Goal: Task Accomplishment & Management: Complete application form

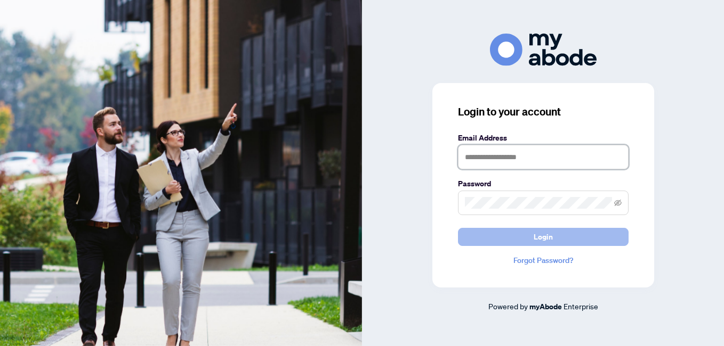
type input "**********"
click at [529, 237] on button "Login" at bounding box center [543, 237] width 171 height 18
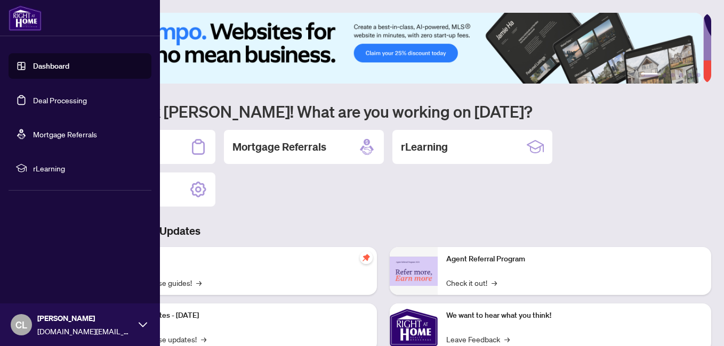
click at [33, 105] on link "Deal Processing" at bounding box center [60, 100] width 54 height 10
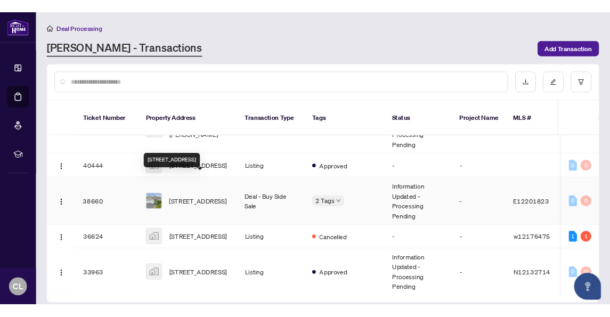
scroll to position [533, 0]
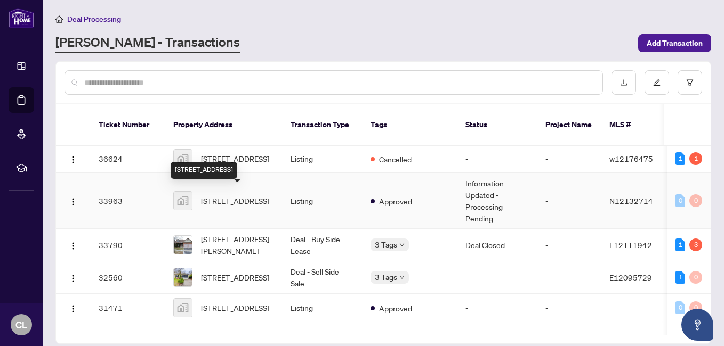
click at [242, 207] on span "[STREET_ADDRESS]" at bounding box center [235, 201] width 68 height 12
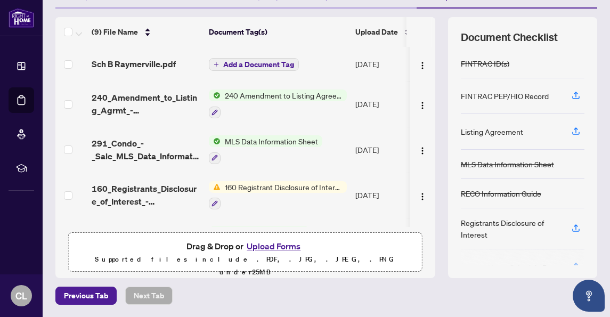
click at [224, 66] on span "Add a Document Tag" at bounding box center [258, 64] width 71 height 7
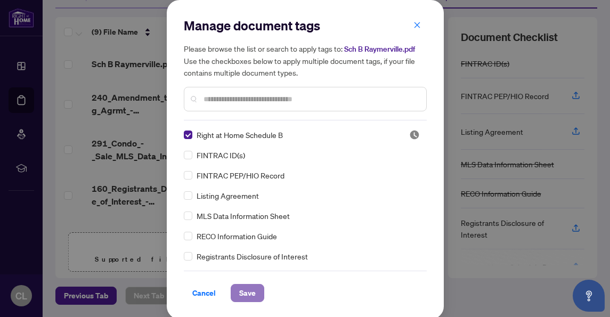
click at [234, 291] on button "Save" at bounding box center [248, 293] width 34 height 18
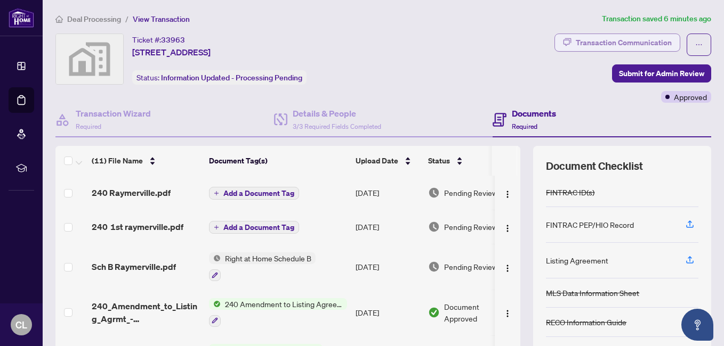
click at [583, 44] on div "Transaction Communication" at bounding box center [623, 42] width 96 height 17
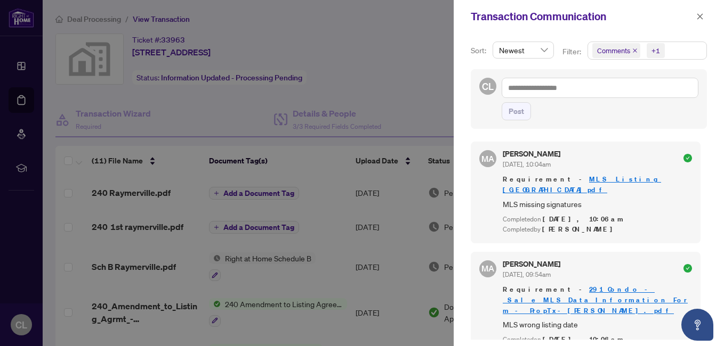
click at [397, 99] on div at bounding box center [362, 173] width 724 height 346
click at [396, 99] on div at bounding box center [362, 173] width 724 height 346
click at [702, 15] on icon "close" at bounding box center [699, 16] width 7 height 7
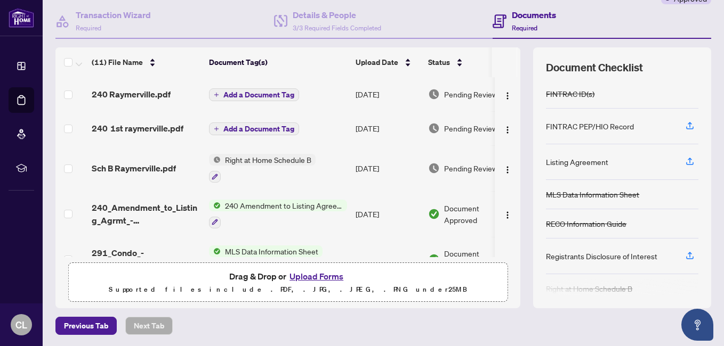
scroll to position [100, 0]
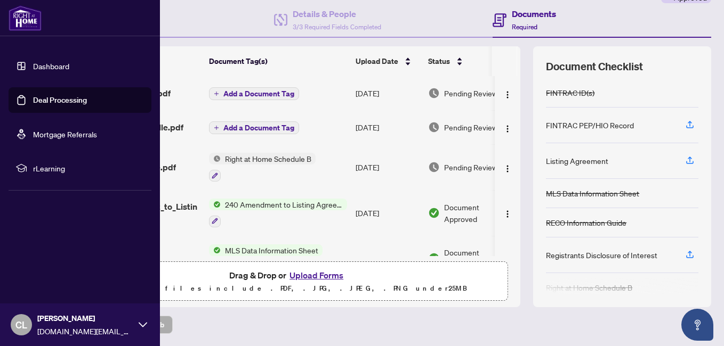
click at [42, 99] on link "Deal Processing" at bounding box center [60, 100] width 54 height 10
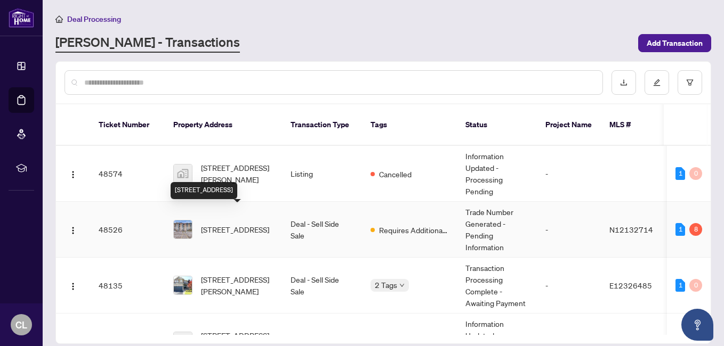
click at [217, 225] on span "[STREET_ADDRESS]" at bounding box center [235, 230] width 68 height 12
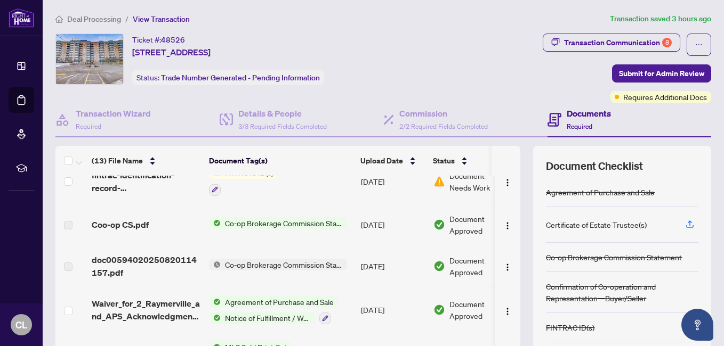
scroll to position [107, 0]
click at [214, 191] on icon "button" at bounding box center [215, 188] width 6 height 6
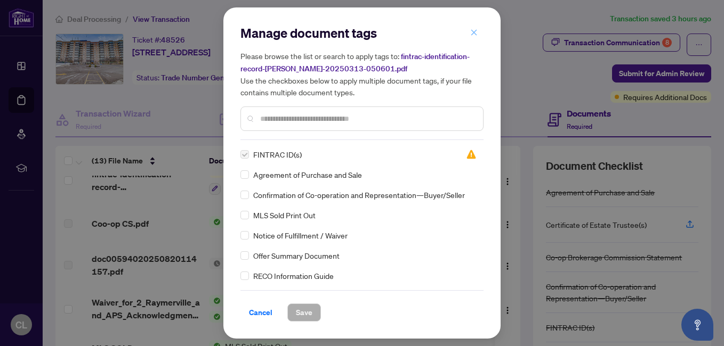
click at [476, 31] on icon "close" at bounding box center [473, 32] width 7 height 7
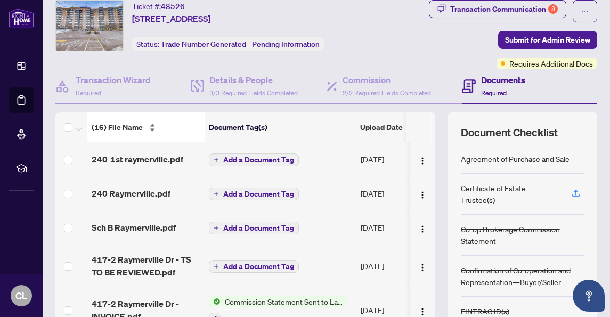
scroll to position [53, 0]
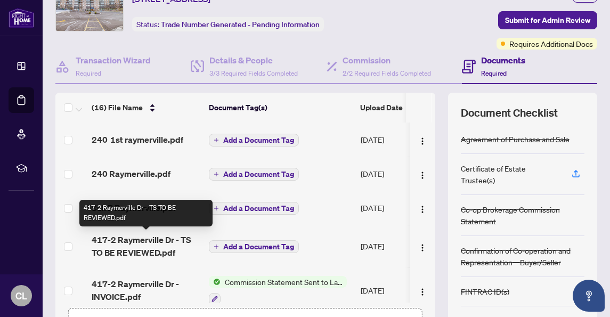
click at [163, 247] on span "417-2 Raymerville Dr - TS TO BE REVIEWED.pdf" at bounding box center [146, 246] width 109 height 26
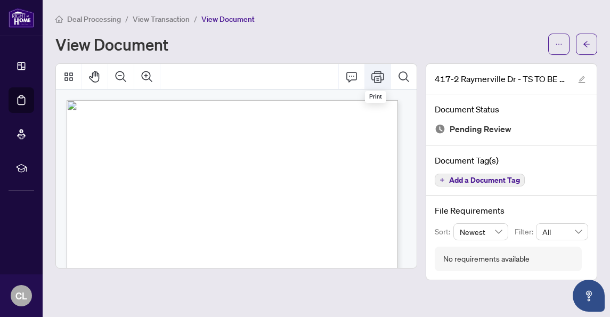
click at [382, 75] on icon "Print" at bounding box center [377, 76] width 13 height 13
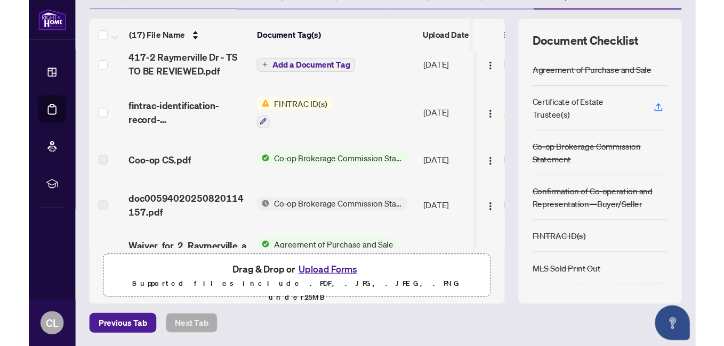
scroll to position [176, 0]
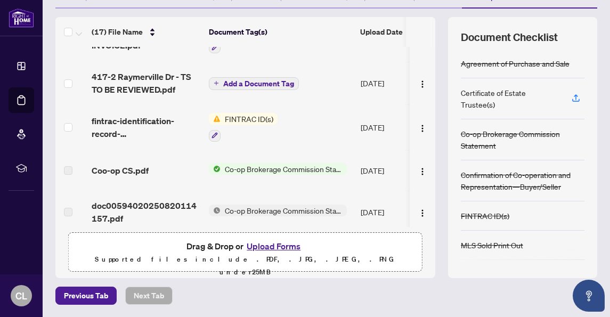
click at [257, 87] on span "Add a Document Tag" at bounding box center [258, 83] width 71 height 7
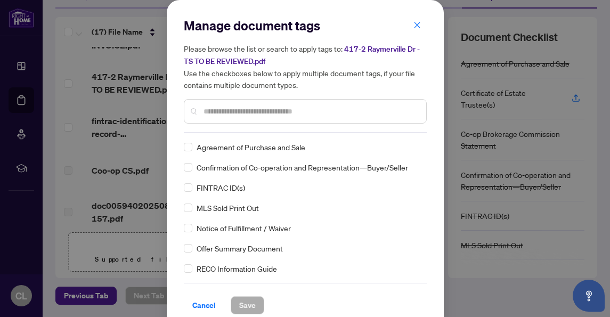
click at [210, 109] on input "text" at bounding box center [311, 112] width 214 height 12
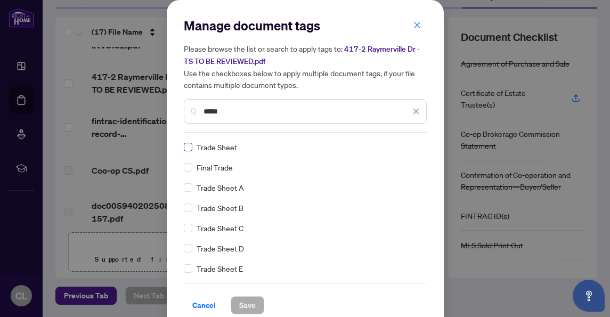
type input "*****"
click at [243, 310] on span "Save" at bounding box center [247, 305] width 17 height 17
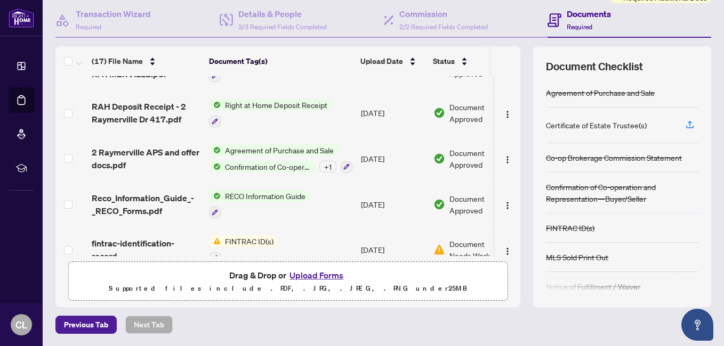
scroll to position [549, 0]
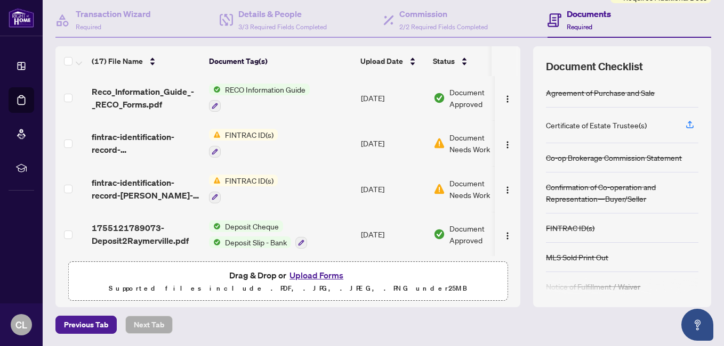
click at [244, 134] on span "FINTRAC ID(s)" at bounding box center [249, 135] width 57 height 12
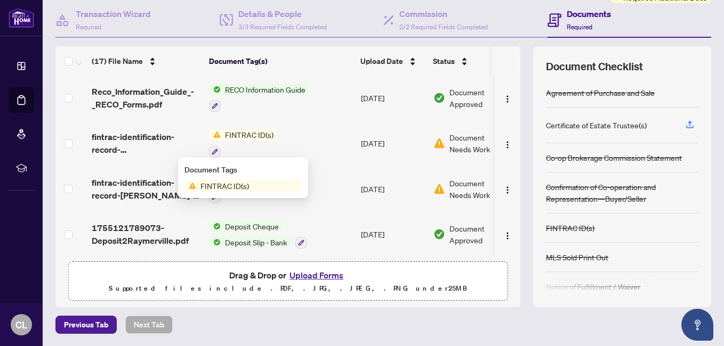
click at [223, 184] on span "FINTRAC ID(s)" at bounding box center [224, 186] width 57 height 12
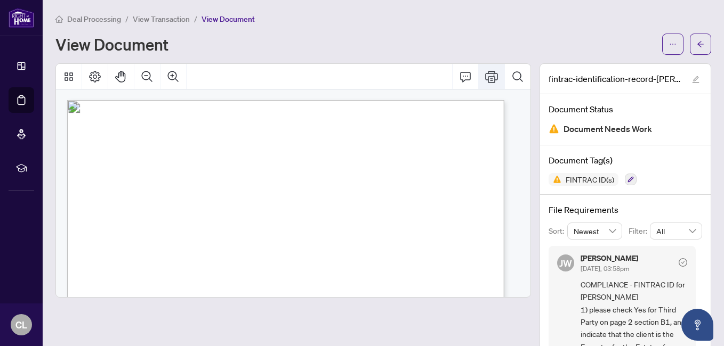
click at [488, 76] on icon "Print" at bounding box center [491, 76] width 13 height 13
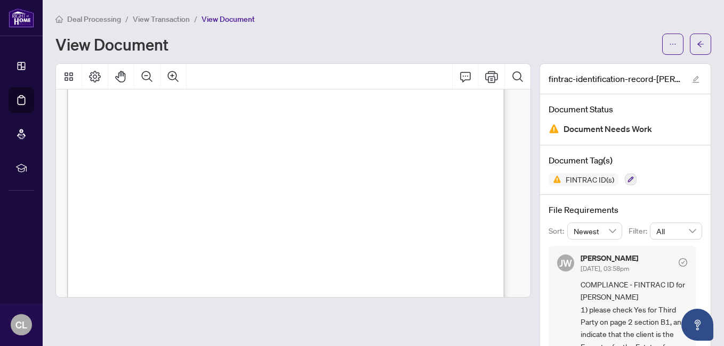
scroll to position [213, 0]
click at [303, 218] on div "Individual Identification Information Record NOTE: An Individual Identification…" at bounding box center [360, 266] width 586 height 758
click at [304, 220] on div "Individual Identification Information Record NOTE: An Individual Identification…" at bounding box center [360, 266] width 586 height 758
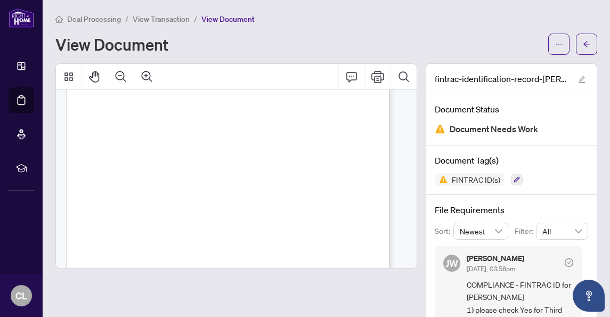
scroll to position [0, 0]
click at [583, 44] on icon "arrow-left" at bounding box center [586, 44] width 6 height 6
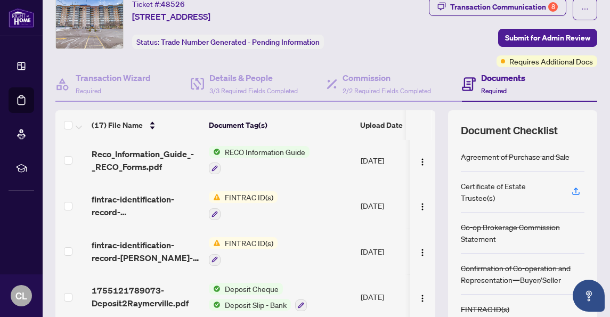
scroll to position [53, 0]
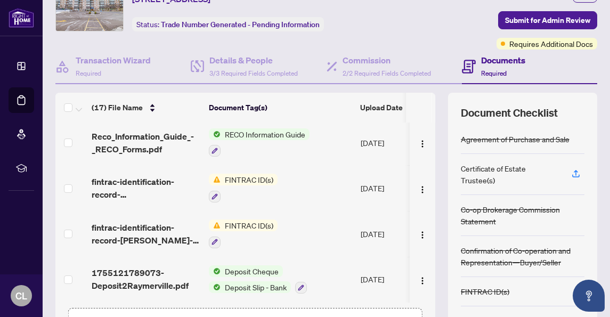
click at [250, 222] on span "FINTRAC ID(s)" at bounding box center [249, 226] width 57 height 12
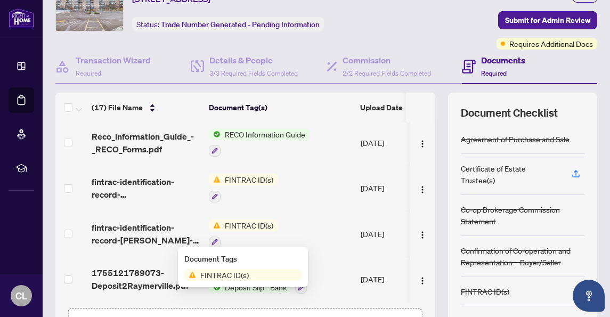
click at [224, 275] on span "FINTRAC ID(s)" at bounding box center [224, 275] width 57 height 12
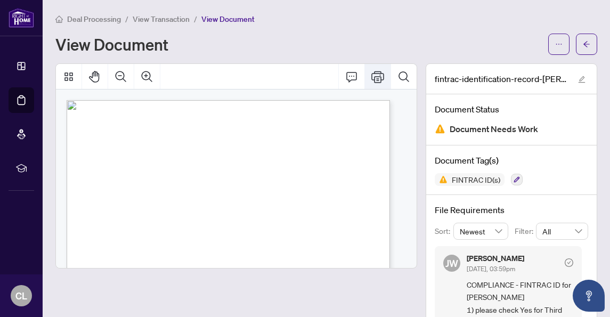
click at [371, 81] on icon "Print" at bounding box center [377, 76] width 13 height 13
click at [315, 40] on div "View Document" at bounding box center [298, 44] width 486 height 17
click at [582, 44] on button "button" at bounding box center [586, 44] width 21 height 21
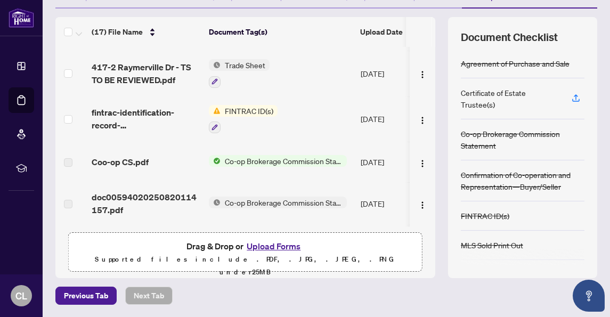
scroll to position [179, 0]
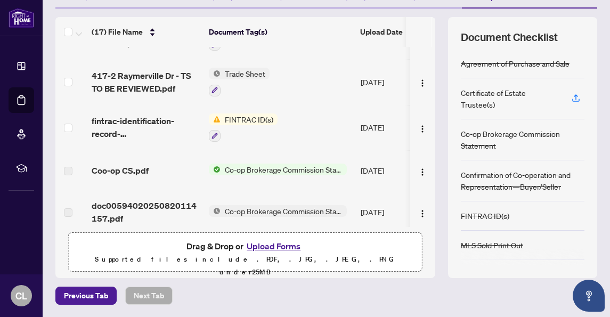
click at [238, 119] on span "FINTRAC ID(s)" at bounding box center [249, 119] width 57 height 12
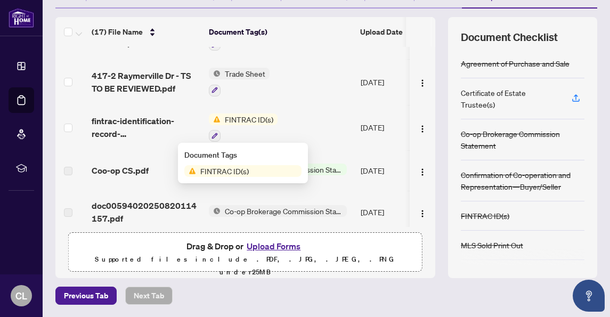
click at [229, 174] on span "FINTRAC ID(s)" at bounding box center [224, 171] width 57 height 12
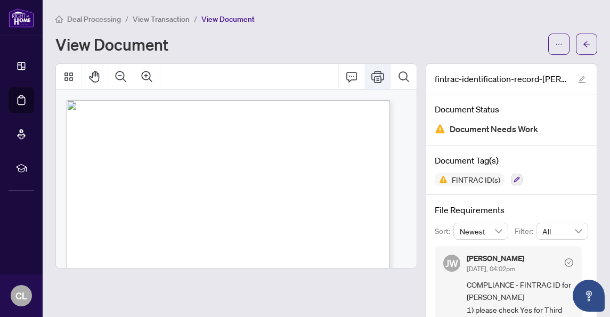
click at [371, 80] on icon "Print" at bounding box center [377, 76] width 13 height 13
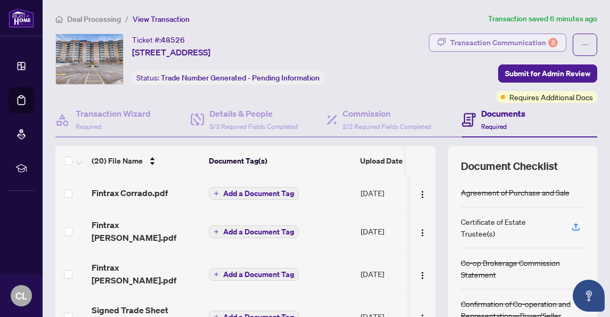
click at [491, 46] on div "Transaction Communication 8" at bounding box center [504, 42] width 108 height 17
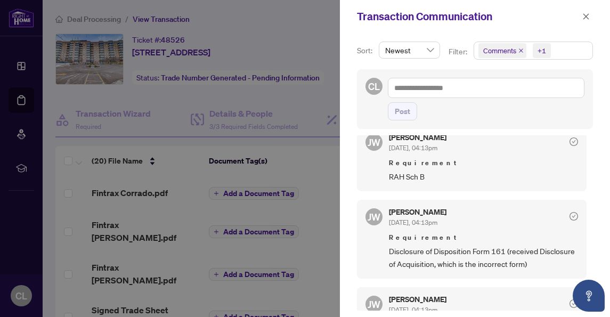
scroll to position [320, 0]
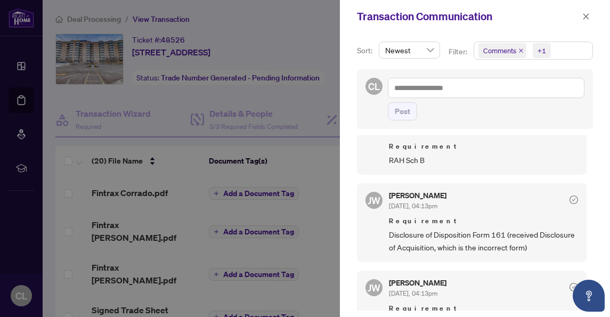
click at [322, 32] on div at bounding box center [305, 158] width 610 height 317
click at [315, 29] on div at bounding box center [305, 158] width 610 height 317
click at [184, 107] on div at bounding box center [305, 158] width 610 height 317
click at [584, 15] on icon "close" at bounding box center [585, 16] width 7 height 7
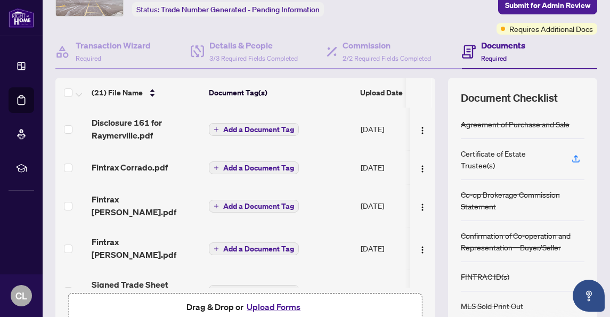
scroll to position [22, 0]
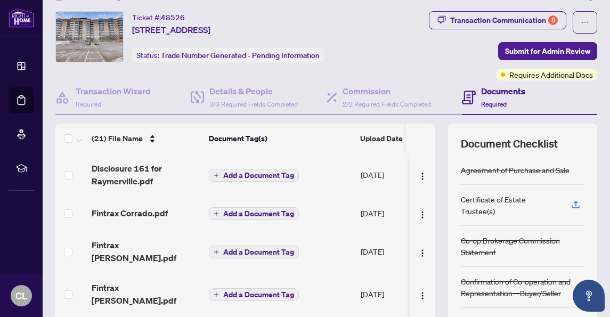
click at [239, 173] on span "Add a Document Tag" at bounding box center [258, 175] width 71 height 7
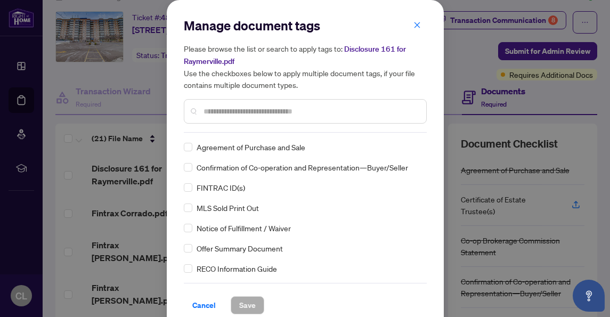
click at [223, 116] on input "text" at bounding box center [311, 112] width 214 height 12
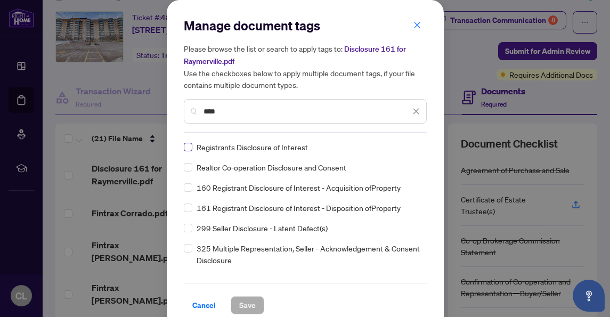
type input "****"
click at [239, 300] on span "Save" at bounding box center [247, 305] width 17 height 17
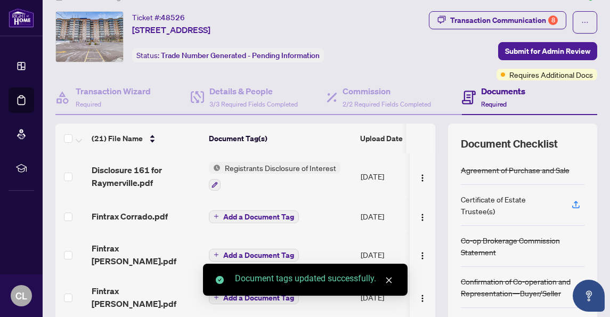
scroll to position [53, 0]
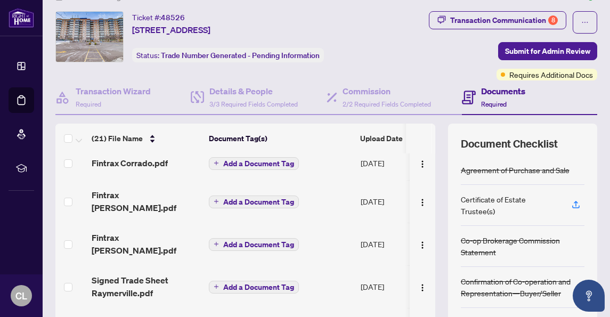
click at [261, 164] on span "Add a Document Tag" at bounding box center [258, 163] width 71 height 7
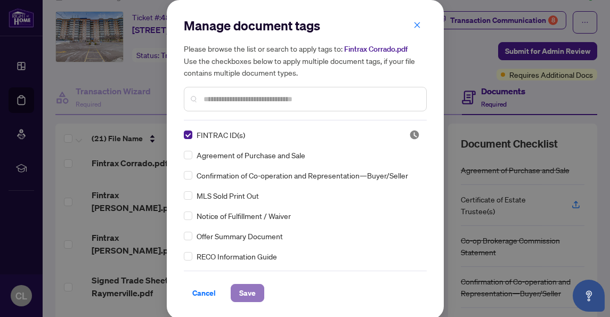
click at [251, 295] on span "Save" at bounding box center [247, 293] width 17 height 17
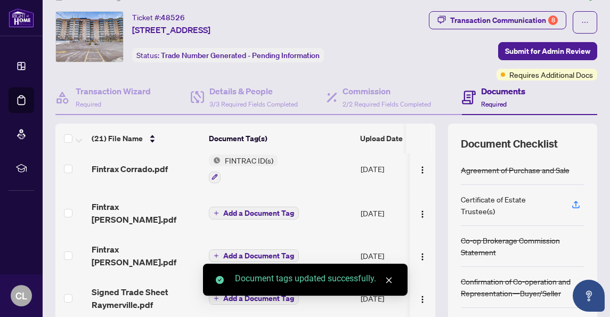
click at [240, 209] on span "Add a Document Tag" at bounding box center [258, 212] width 71 height 7
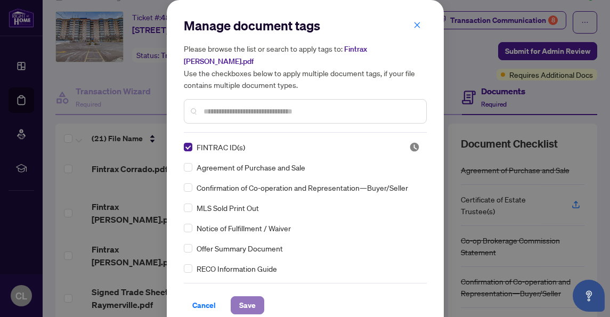
click at [245, 297] on span "Save" at bounding box center [247, 305] width 17 height 17
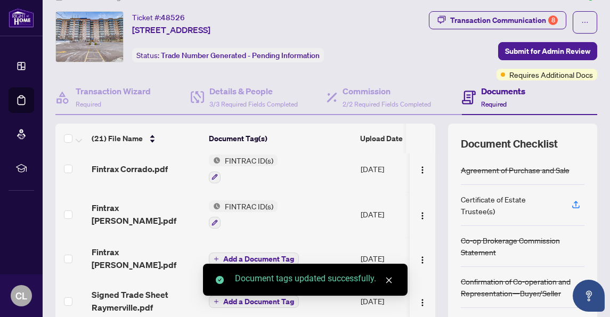
scroll to position [107, 0]
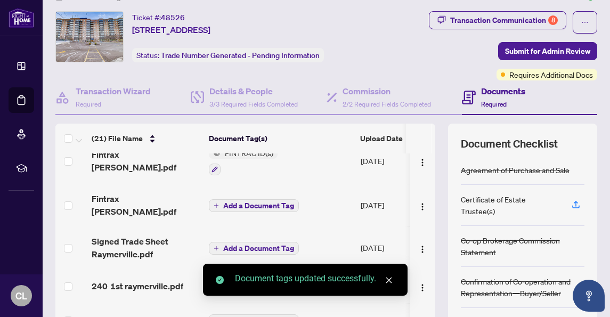
click at [249, 202] on span "Add a Document Tag" at bounding box center [258, 205] width 71 height 7
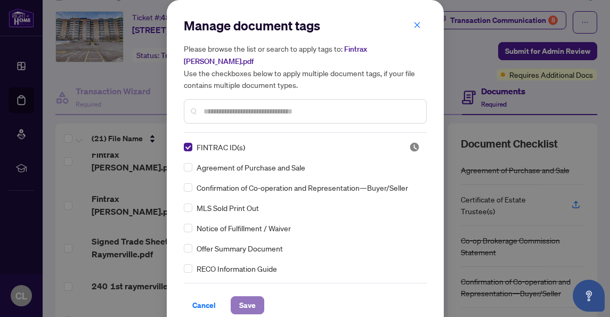
click at [244, 297] on span "Save" at bounding box center [247, 305] width 17 height 17
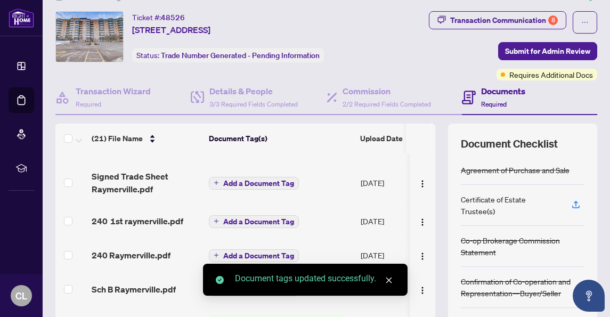
scroll to position [160, 0]
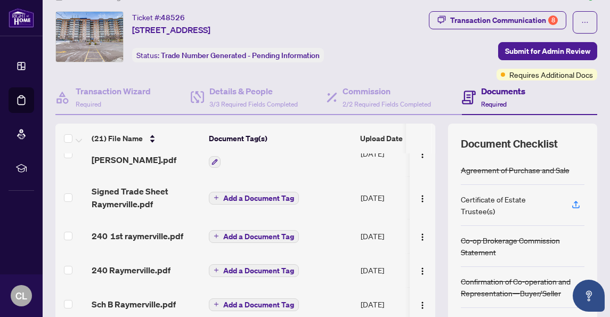
click at [228, 199] on span "Add a Document Tag" at bounding box center [258, 197] width 71 height 7
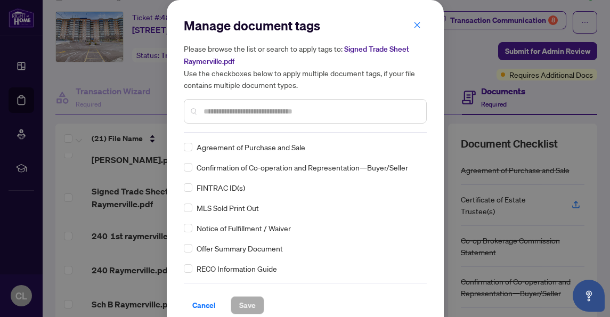
click at [221, 115] on input "text" at bounding box center [311, 112] width 214 height 12
click at [221, 115] on input "*" at bounding box center [311, 112] width 214 height 12
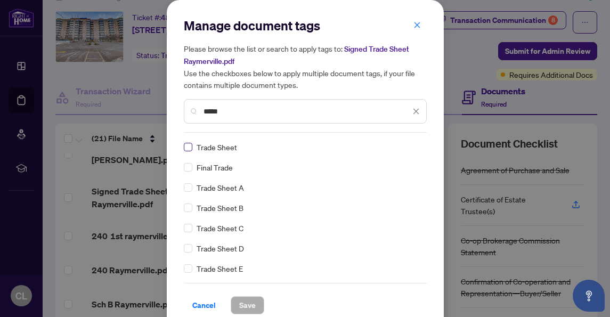
type input "*****"
click at [244, 303] on span "Save" at bounding box center [247, 305] width 17 height 17
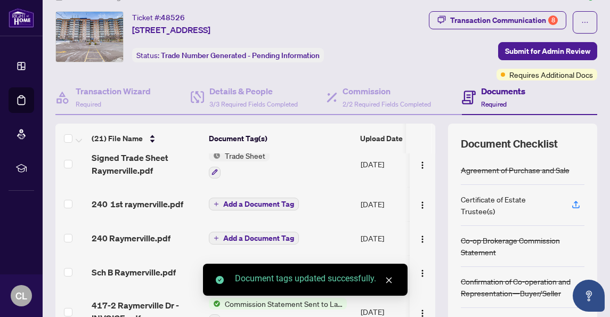
scroll to position [213, 0]
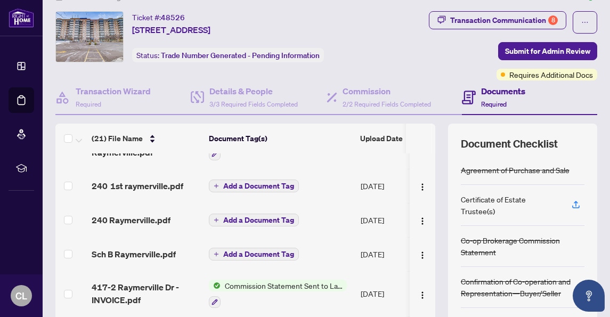
click at [249, 187] on span "Add a Document Tag" at bounding box center [258, 185] width 71 height 7
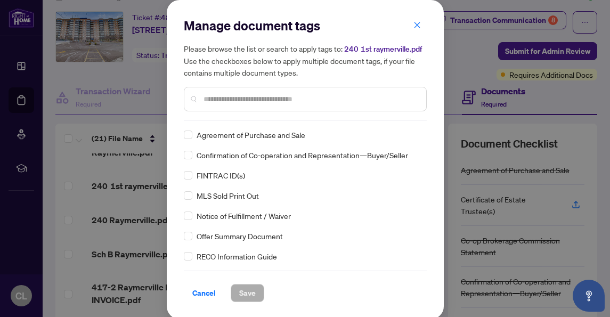
click at [204, 101] on input "text" at bounding box center [311, 99] width 214 height 12
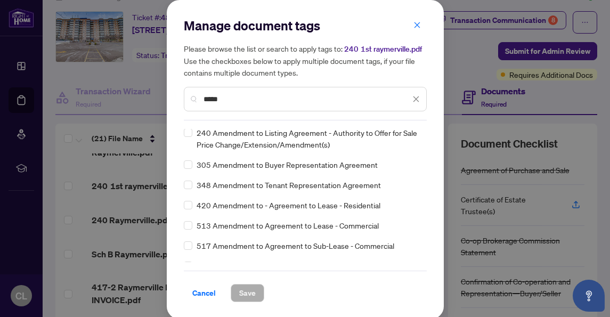
scroll to position [53, 0]
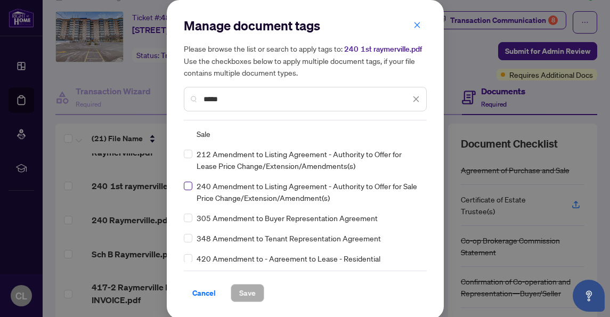
type input "*****"
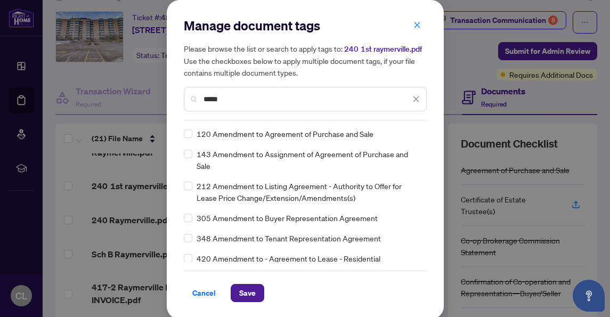
scroll to position [0, 0]
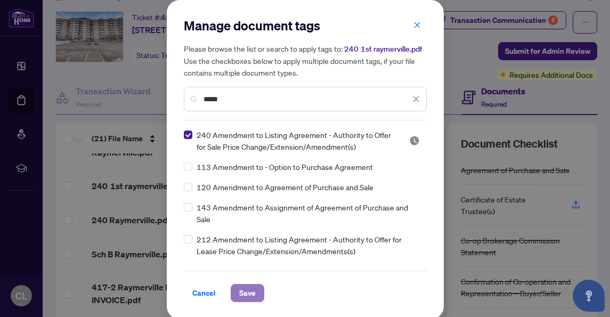
click at [240, 290] on span "Save" at bounding box center [247, 293] width 17 height 17
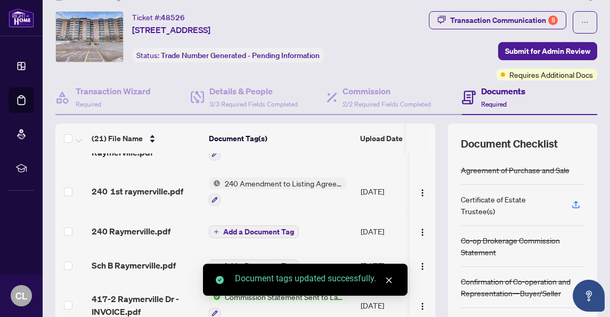
click at [233, 230] on span "Add a Document Tag" at bounding box center [258, 231] width 71 height 7
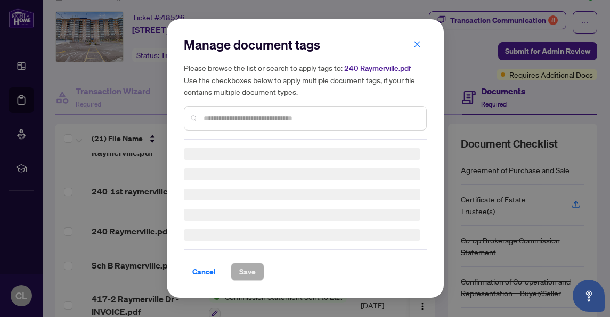
click at [226, 116] on div "Manage document tags Please browse the list or search to apply tags to: 240 Ray…" at bounding box center [305, 87] width 243 height 103
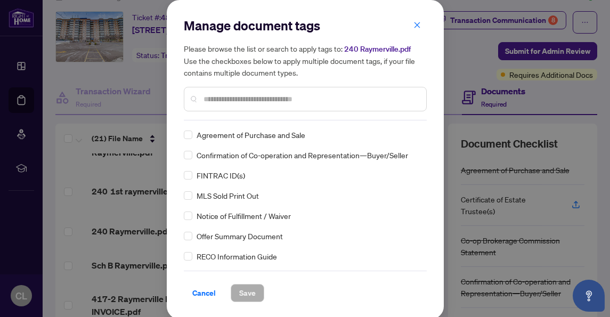
click at [220, 102] on input "text" at bounding box center [311, 99] width 214 height 12
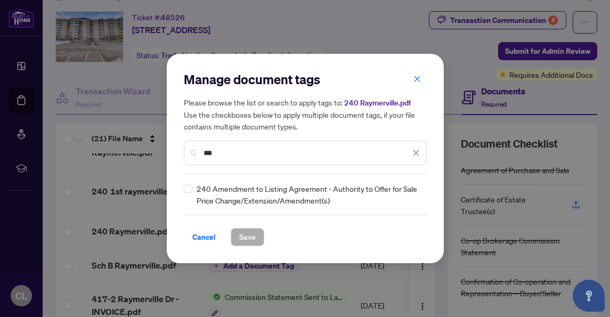
type input "***"
click at [240, 239] on span "Save" at bounding box center [247, 237] width 17 height 17
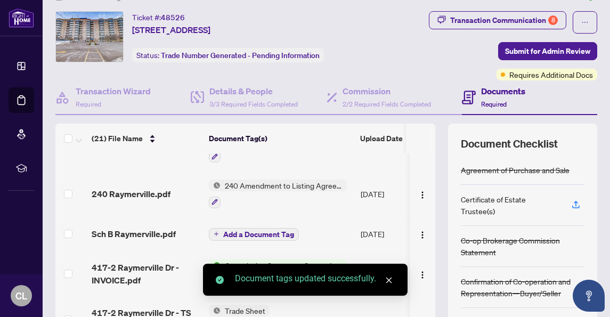
scroll to position [320, 0]
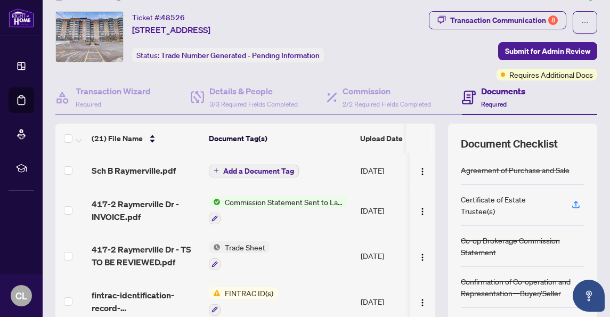
click at [252, 172] on span "Add a Document Tag" at bounding box center [258, 170] width 71 height 7
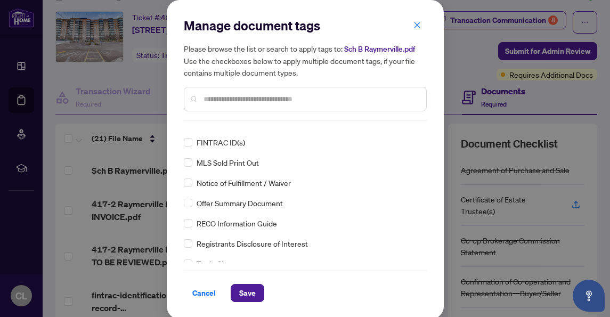
scroll to position [0, 0]
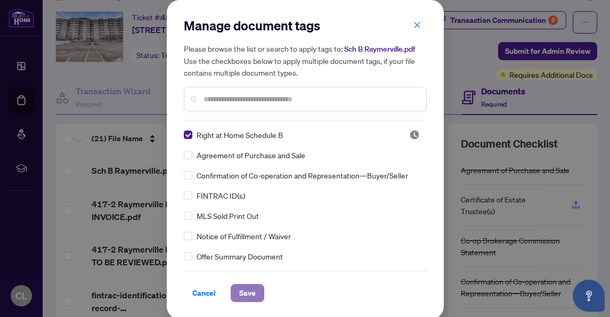
click at [248, 296] on span "Save" at bounding box center [247, 293] width 17 height 17
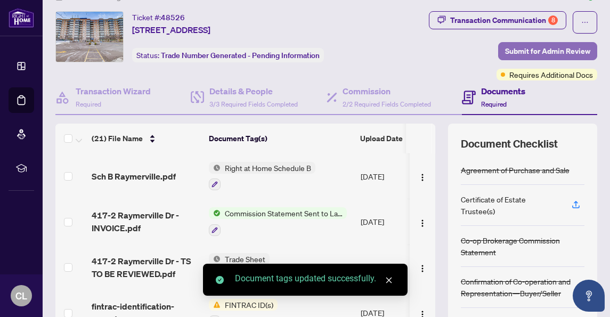
click at [517, 53] on span "Submit for Admin Review" at bounding box center [547, 51] width 85 height 17
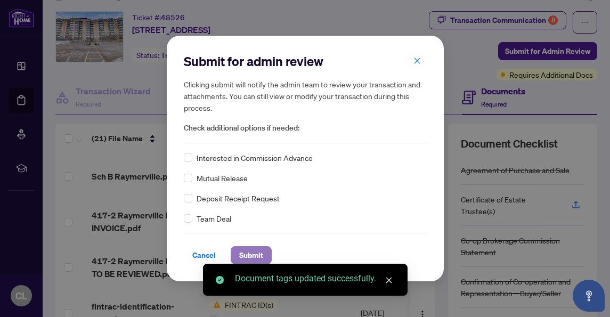
click at [241, 250] on span "Submit" at bounding box center [251, 255] width 24 height 17
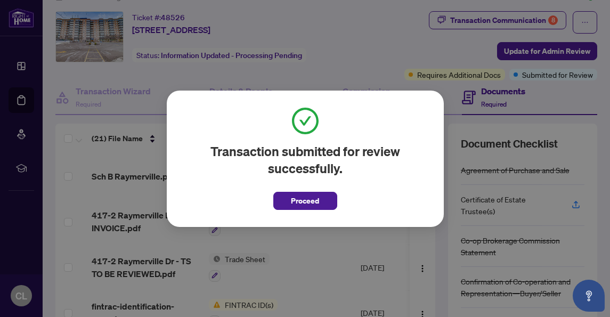
drag, startPoint x: 314, startPoint y: 202, endPoint x: 331, endPoint y: 200, distance: 17.2
click at [314, 202] on span "Proceed" at bounding box center [305, 200] width 28 height 17
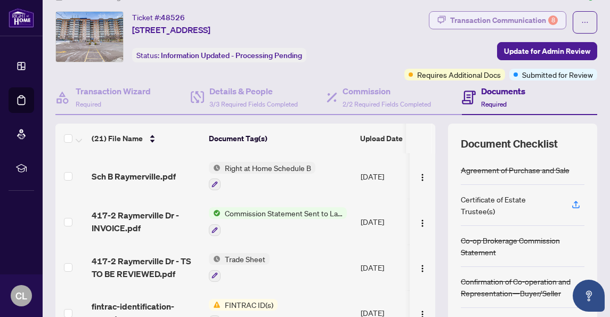
click at [467, 17] on div "Transaction Communication 8" at bounding box center [504, 20] width 108 height 17
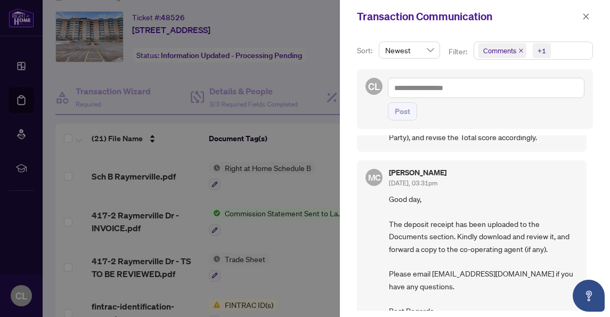
scroll to position [1172, 0]
